Goal: Learn about a topic: Learn about a topic

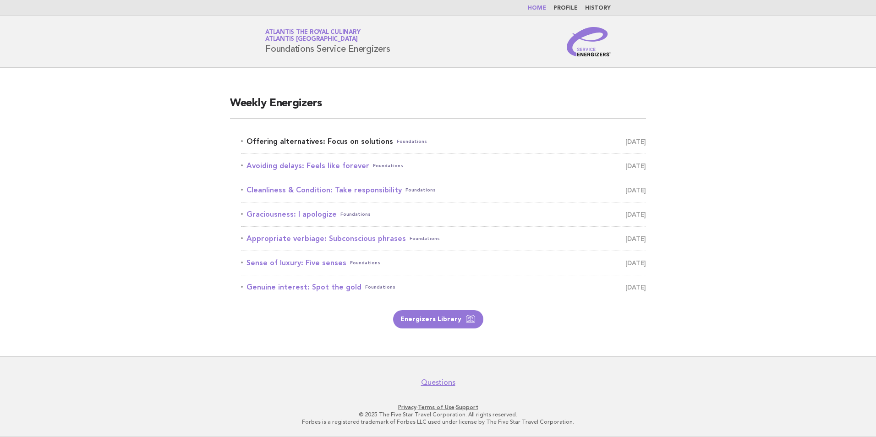
click at [340, 137] on link "Offering alternatives: Focus on solutions Foundations [DATE]" at bounding box center [443, 141] width 405 height 13
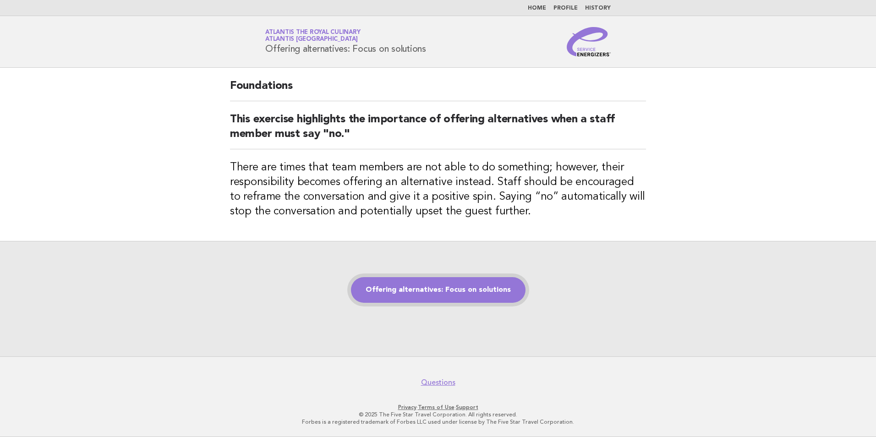
click at [472, 292] on link "Offering alternatives: Focus on solutions" at bounding box center [438, 290] width 175 height 26
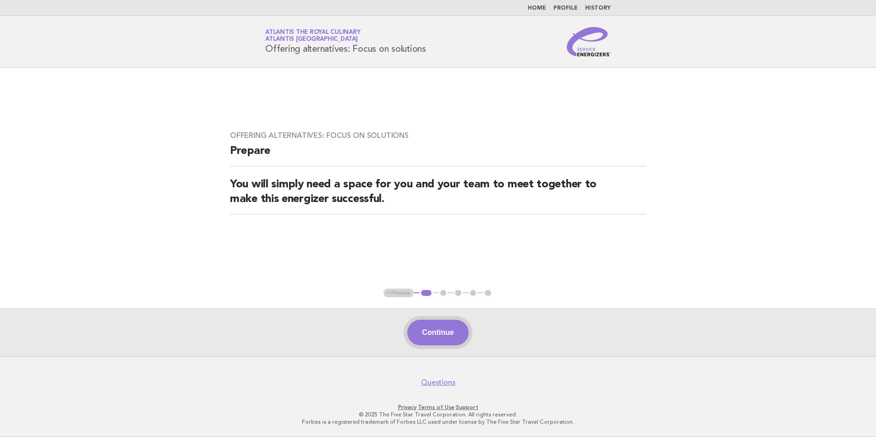
click at [440, 337] on button "Continue" at bounding box center [437, 333] width 61 height 26
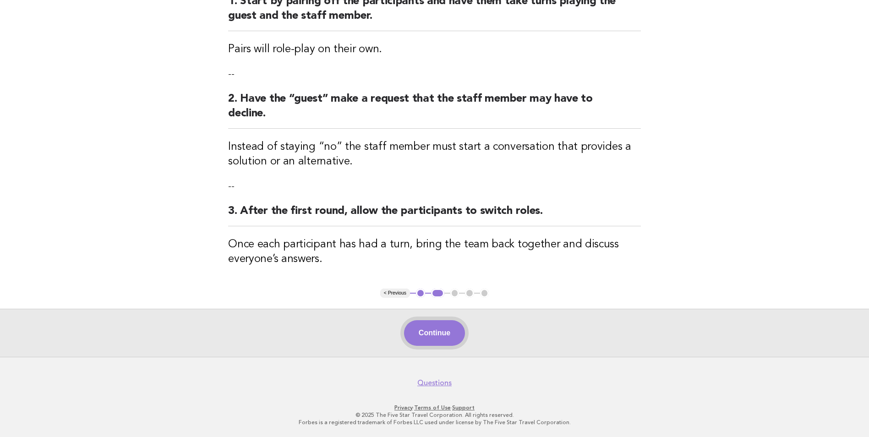
click at [429, 334] on button "Continue" at bounding box center [434, 333] width 61 height 26
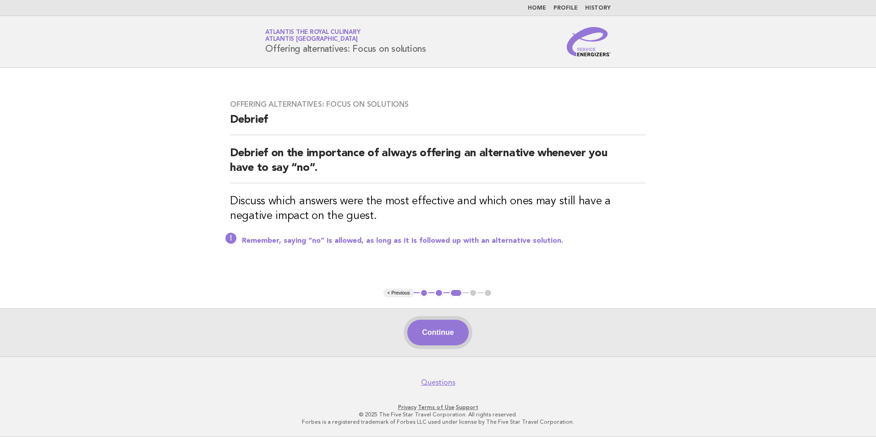
click at [445, 332] on button "Continue" at bounding box center [437, 333] width 61 height 26
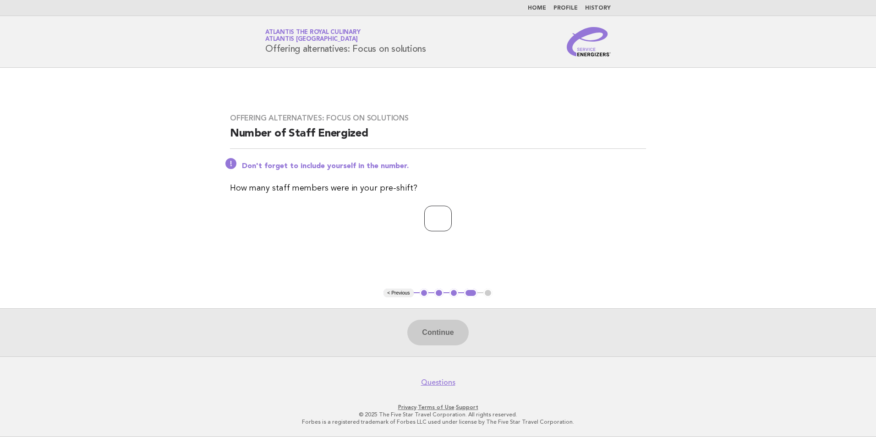
click at [448, 214] on input "number" at bounding box center [437, 219] width 27 height 26
type input "**"
click at [450, 341] on button "Continue" at bounding box center [437, 333] width 61 height 26
